Goal: Transaction & Acquisition: Obtain resource

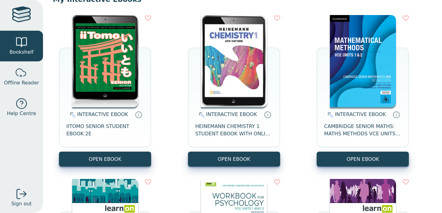
scroll to position [71, 0]
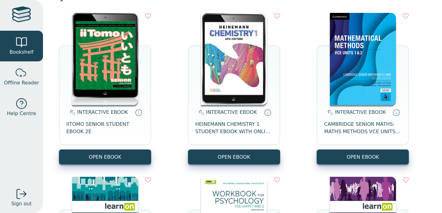
click at [105, 71] on img at bounding box center [105, 59] width 66 height 92
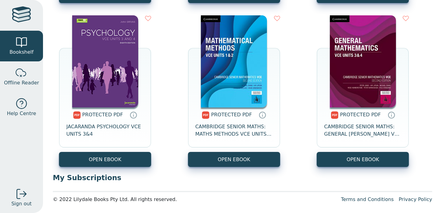
scroll to position [588, 0]
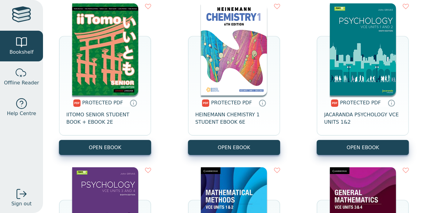
click at [105, 58] on img at bounding box center [105, 49] width 66 height 92
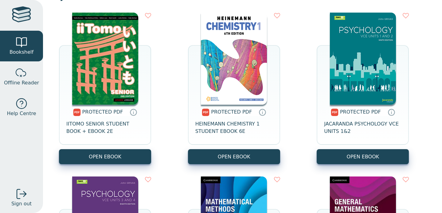
scroll to position [590, 0]
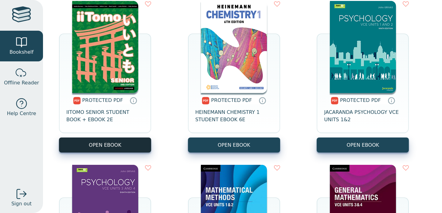
click at [105, 141] on link "OPEN EBOOK" at bounding box center [105, 145] width 92 height 15
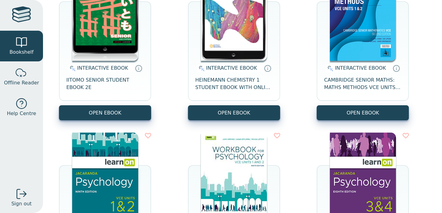
scroll to position [41, 0]
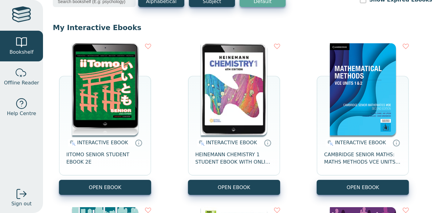
click at [93, 84] on img at bounding box center [105, 89] width 66 height 92
click at [139, 143] on icon at bounding box center [138, 143] width 9 height 9
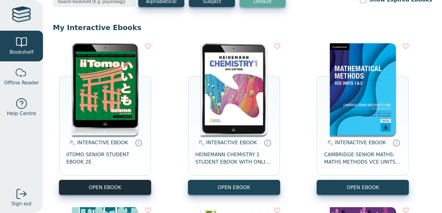
click at [125, 186] on button "OPEN EBOOK" at bounding box center [105, 187] width 92 height 15
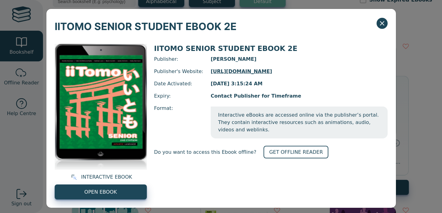
scroll to position [4, 0]
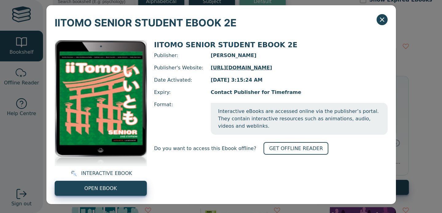
click at [257, 70] on link "https://www.pearsonplaces.com.au/" at bounding box center [299, 67] width 177 height 7
click at [378, 18] on button "Close" at bounding box center [382, 19] width 11 height 11
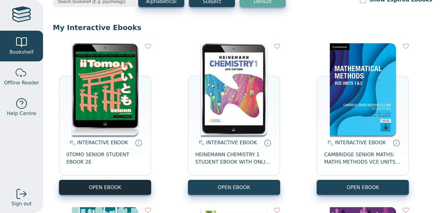
click at [120, 188] on button "OPEN EBOOK" at bounding box center [105, 187] width 92 height 15
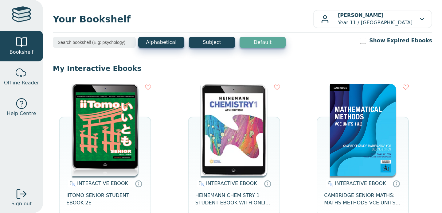
scroll to position [57, 0]
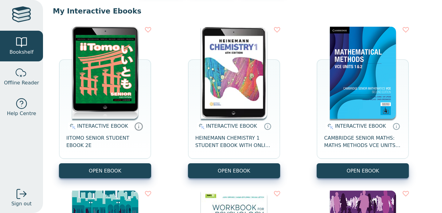
click at [137, 129] on icon at bounding box center [138, 126] width 9 height 9
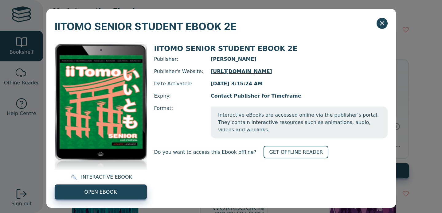
scroll to position [4, 0]
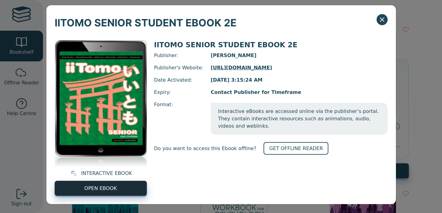
click at [117, 187] on link "OPEN EBOOK" at bounding box center [101, 188] width 92 height 15
click at [110, 184] on link "OPEN EBOOK" at bounding box center [101, 188] width 92 height 15
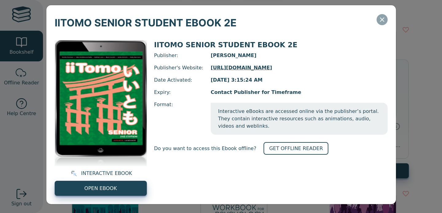
click at [380, 20] on icon "Close" at bounding box center [382, 19] width 7 height 7
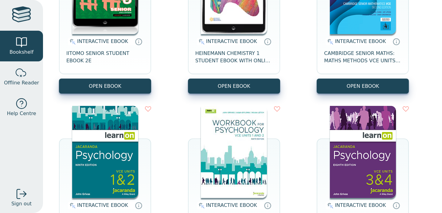
scroll to position [0, 0]
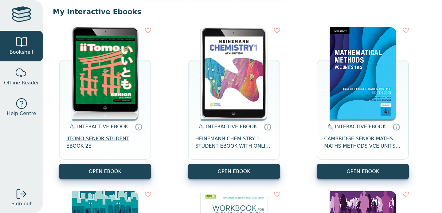
scroll to position [68, 0]
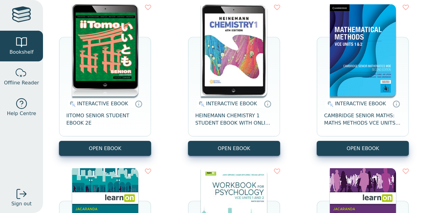
scroll to position [81, 0]
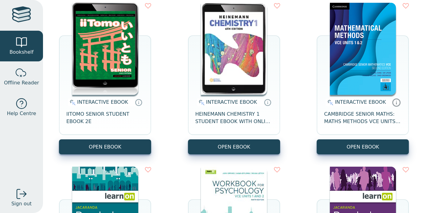
click at [397, 103] on icon at bounding box center [396, 102] width 9 height 9
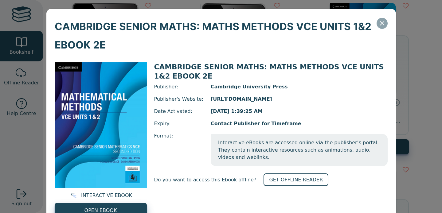
scroll to position [22, 0]
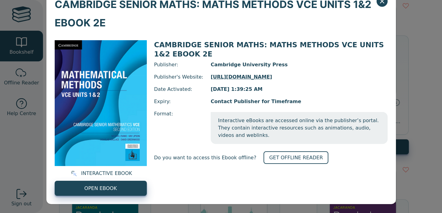
click at [410, 27] on div "CAMBRIDGE SENIOR MATHS: MATHS METHODS VCE UNITS 1&2 EBOOK 2E INTERACTIVE EBOOK …" at bounding box center [221, 106] width 442 height 213
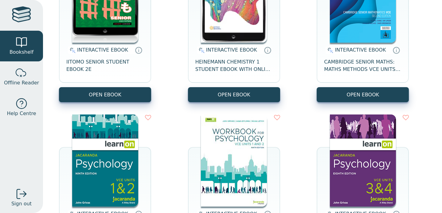
scroll to position [0, 0]
